Goal: Transaction & Acquisition: Subscribe to service/newsletter

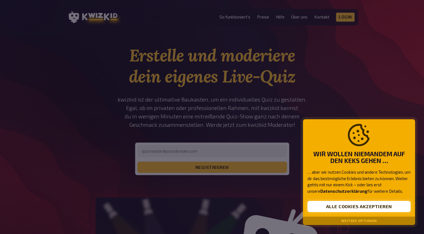
click at [339, 208] on button "Alle Cookies akzeptieren" at bounding box center [359, 206] width 103 height 11
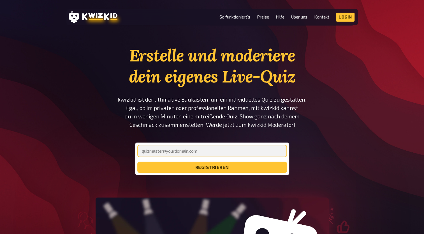
click at [214, 148] on input "email" at bounding box center [212, 151] width 150 height 12
type input "max.ziering@gmail.com"
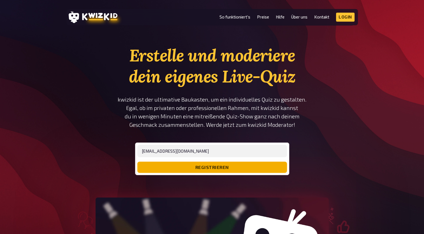
click at [193, 171] on button "registrieren" at bounding box center [212, 167] width 150 height 11
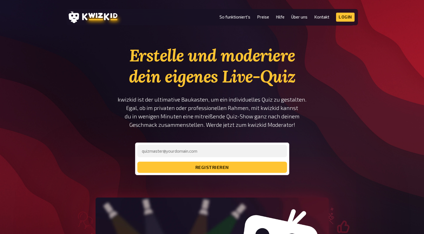
type input "[EMAIL_ADDRESS][DOMAIN_NAME]"
click at [174, 173] on div "[EMAIL_ADDRESS][DOMAIN_NAME] registrieren" at bounding box center [212, 158] width 154 height 33
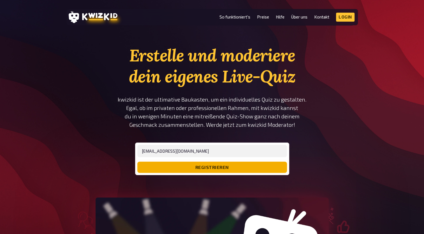
click at [176, 169] on button "registrieren" at bounding box center [212, 167] width 150 height 11
